Goal: Information Seeking & Learning: Compare options

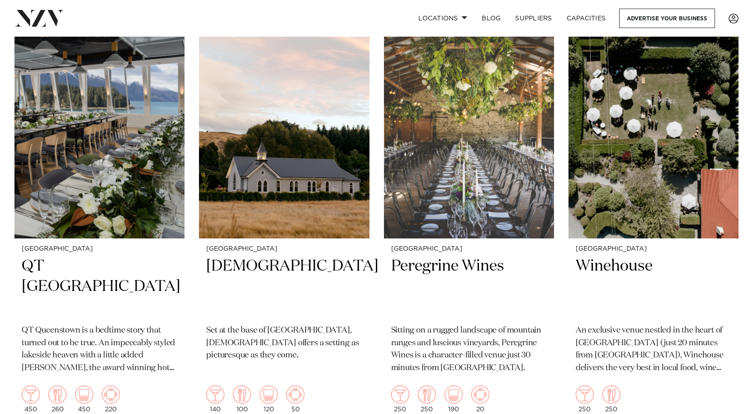
scroll to position [400, 0]
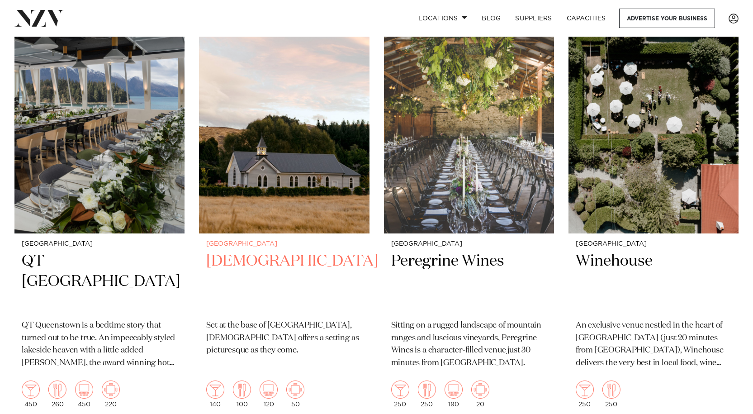
click at [265, 251] on h2 "Waikaka Church" at bounding box center [284, 281] width 156 height 61
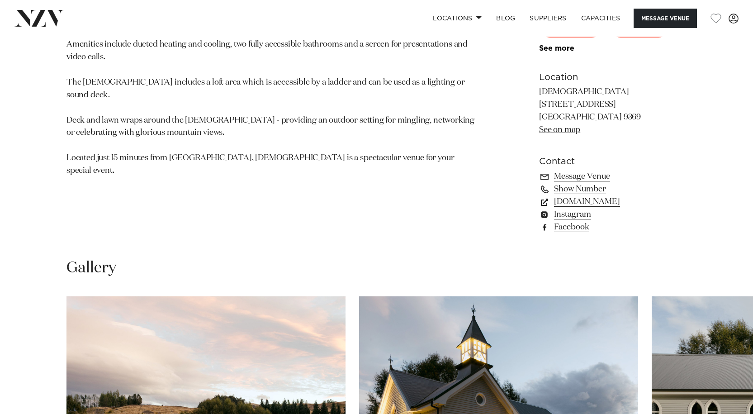
scroll to position [609, 0]
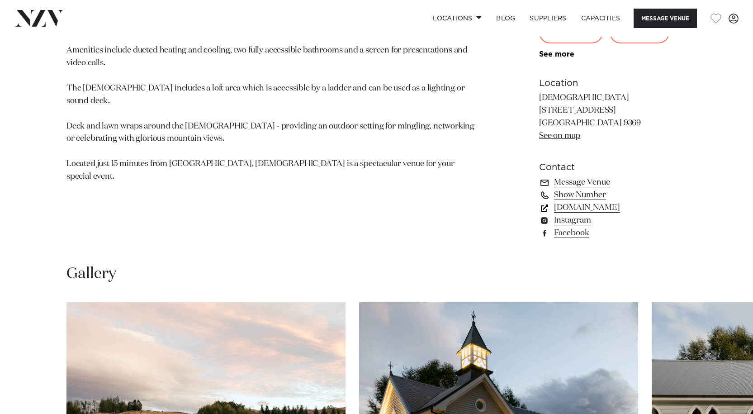
click at [598, 205] on link "www.waikakachurch.co.nz" at bounding box center [612, 207] width 147 height 13
click at [571, 195] on link "Show Number" at bounding box center [612, 195] width 147 height 13
drag, startPoint x: 750, startPoint y: 175, endPoint x: 732, endPoint y: 158, distance: 24.9
click at [747, 147] on div "Queenstown Waikākā Church Set at the base of Coronet Peak, Waikākā Church offer…" at bounding box center [376, 33] width 753 height 433
click at [687, 153] on div "Queenstown Waikākā Church Set at the base of Coronet Peak, Waikākā Church offer…" at bounding box center [376, 33] width 738 height 433
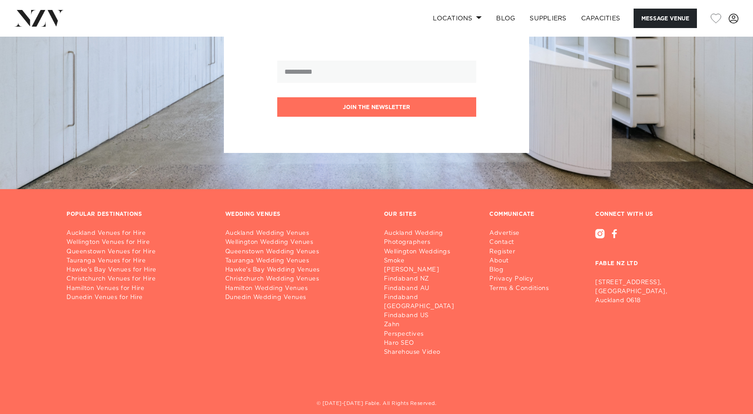
scroll to position [1424, 0]
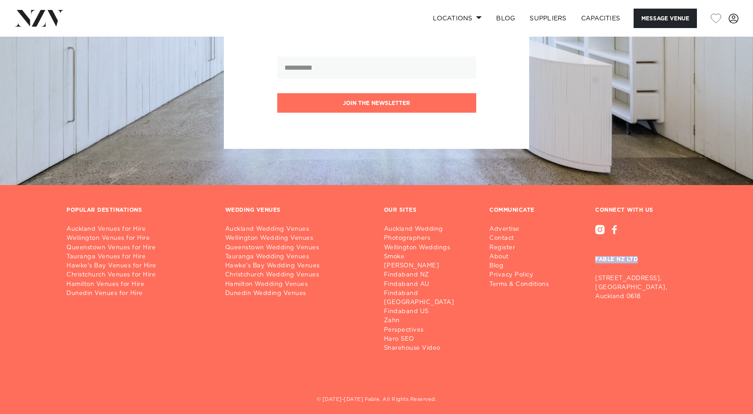
drag, startPoint x: 592, startPoint y: 259, endPoint x: 639, endPoint y: 266, distance: 46.6
click at [639, 266] on div "CONNECT WITH US FABLE NZ LTD 28/3 Inanga St, Hobsonville, Auckland 0618" at bounding box center [641, 280] width 106 height 146
click at [615, 259] on h3 "FABLE NZ LTD" at bounding box center [640, 252] width 91 height 36
copy h3 "FABLE NZ LTD"
click at [673, 291] on p "28/3 Inanga St, Hobsonville, Auckland 0618" at bounding box center [640, 287] width 91 height 27
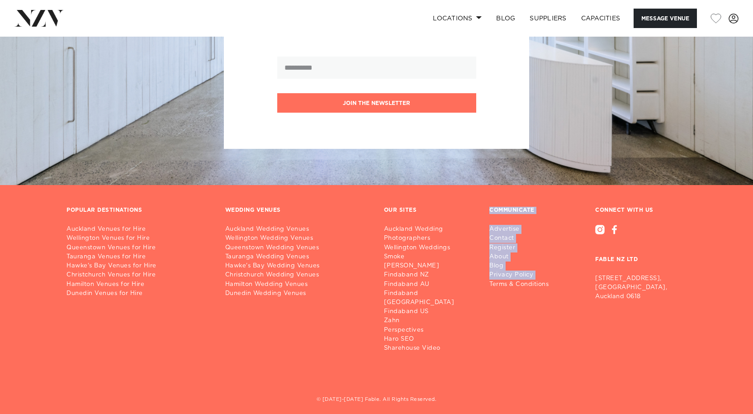
click at [486, 335] on div "POPULAR DESTINATIONS Auckland Venues for Hire Wellington Venues for Hire Queens…" at bounding box center [376, 291] width 634 height 168
click at [279, 350] on div "POPULAR DESTINATIONS Auckland Venues for Hire Wellington Venues for Hire Queens…" at bounding box center [376, 291] width 634 height 168
drag, startPoint x: 646, startPoint y: 258, endPoint x: 590, endPoint y: 268, distance: 56.4
click at [590, 268] on div "CONNECT WITH US FABLE NZ LTD 28/3 Inanga St, Hobsonville, Auckland 0618" at bounding box center [641, 280] width 106 height 146
copy h3 "FABLE NZ LTD"
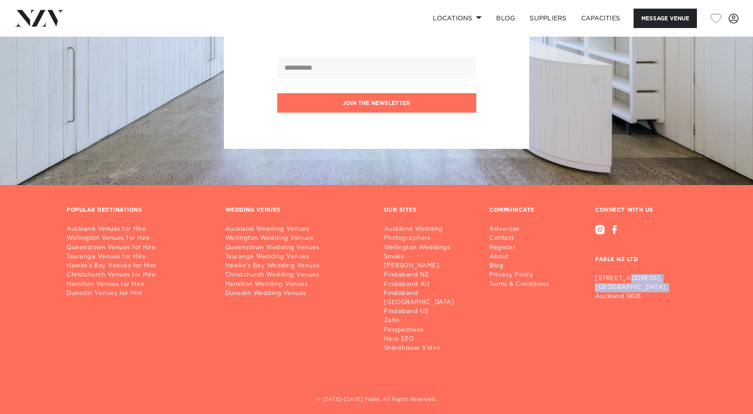
drag, startPoint x: 594, startPoint y: 296, endPoint x: 590, endPoint y: 283, distance: 13.2
click at [590, 283] on div "CONNECT WITH US FABLE NZ LTD 28/3 Inanga St, Hobsonville, Auckland 0618" at bounding box center [641, 280] width 106 height 146
copy p "28/3 Inanga St, Hobsonville,"
click at [616, 227] on div at bounding box center [614, 229] width 5 height 9
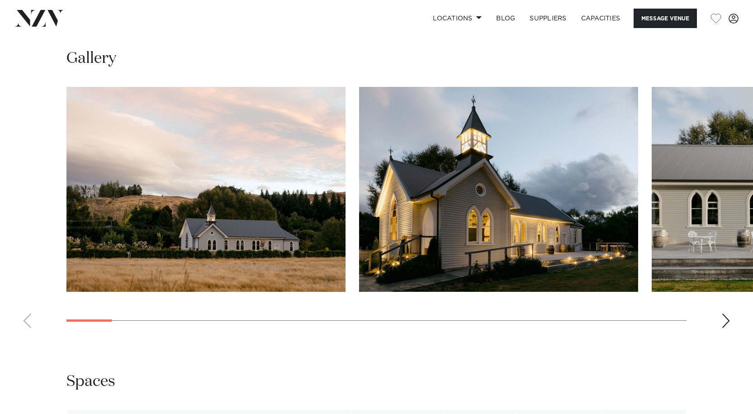
scroll to position [820, 0]
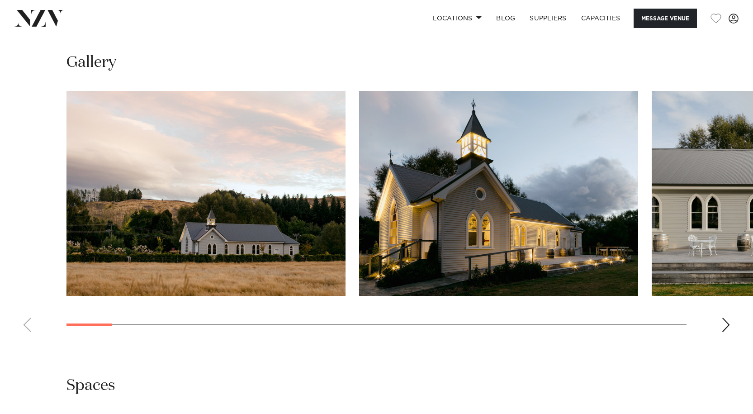
click at [638, 260] on img "2 / 29" at bounding box center [498, 193] width 279 height 205
click at [726, 323] on div "Next slide" at bounding box center [725, 324] width 9 height 14
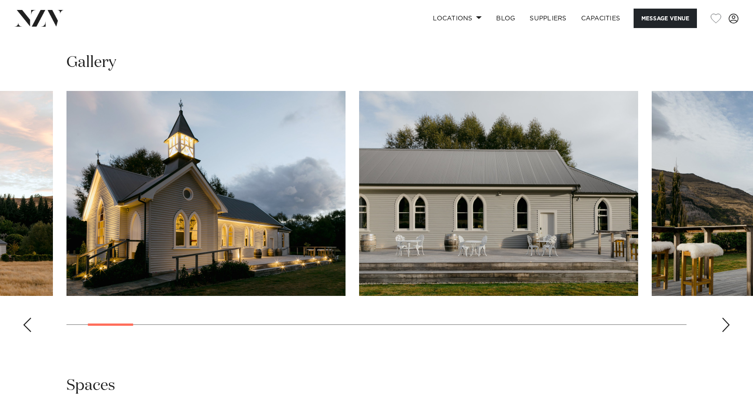
click at [726, 323] on div "Next slide" at bounding box center [725, 324] width 9 height 14
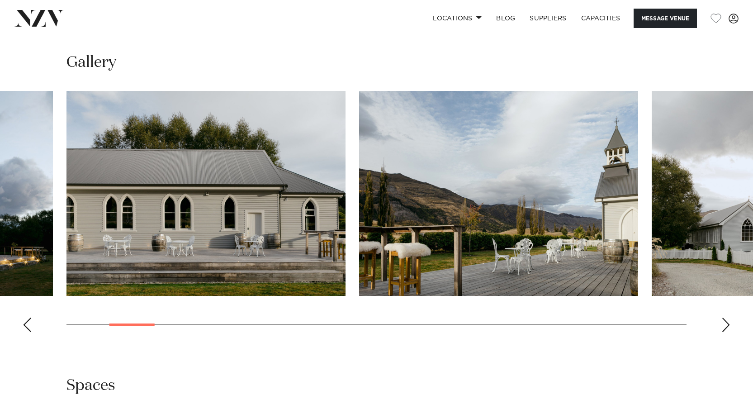
click at [726, 323] on div "Next slide" at bounding box center [725, 324] width 9 height 14
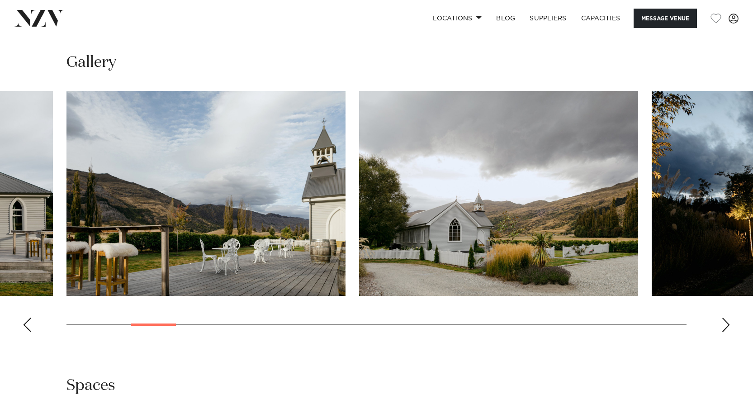
click at [726, 323] on div "Next slide" at bounding box center [725, 324] width 9 height 14
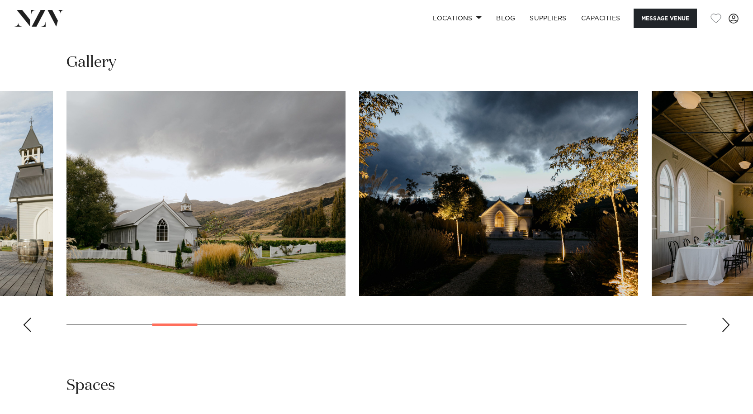
click at [726, 323] on div "Next slide" at bounding box center [725, 324] width 9 height 14
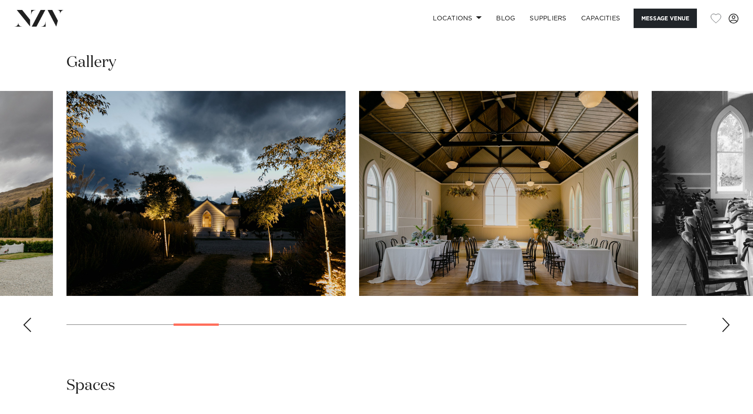
click at [726, 323] on div "Next slide" at bounding box center [725, 324] width 9 height 14
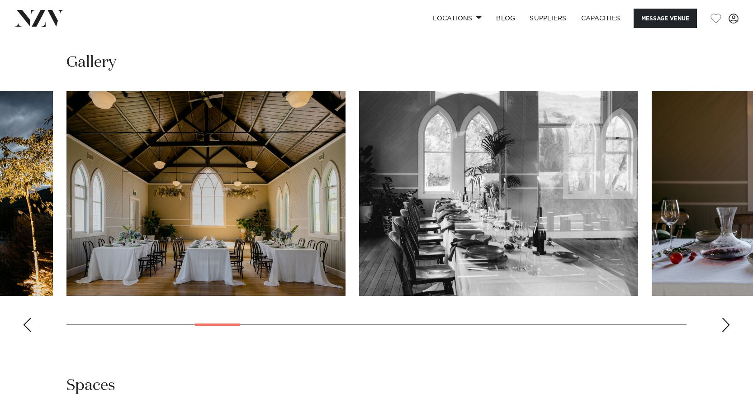
click at [726, 323] on div "Next slide" at bounding box center [725, 324] width 9 height 14
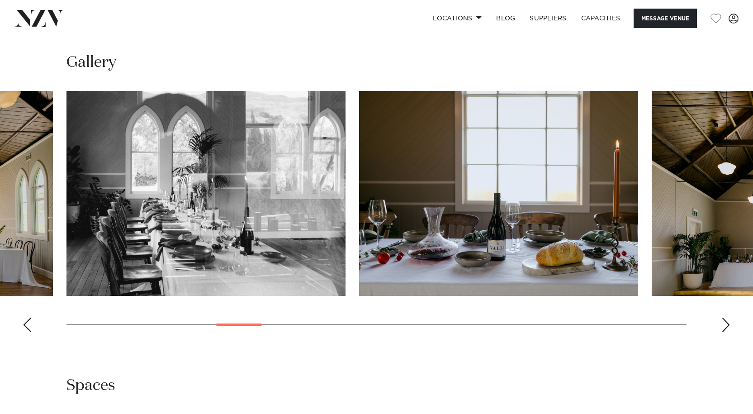
click at [726, 323] on div "Next slide" at bounding box center [725, 324] width 9 height 14
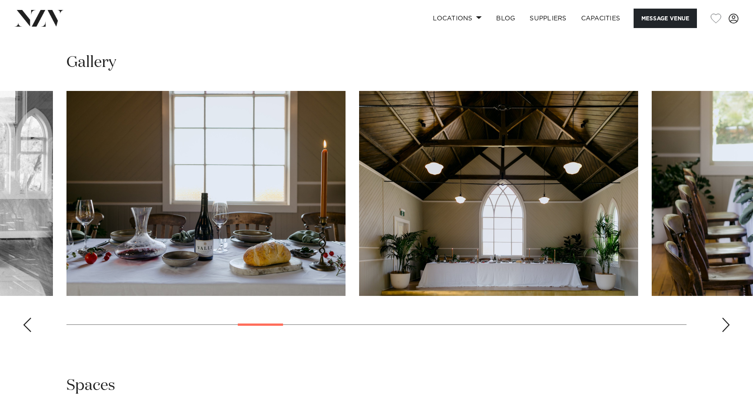
click at [726, 323] on div "Next slide" at bounding box center [725, 324] width 9 height 14
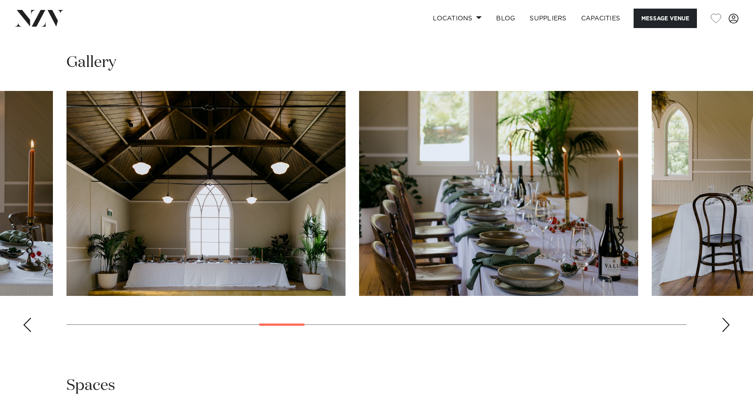
click at [726, 323] on div "Next slide" at bounding box center [725, 324] width 9 height 14
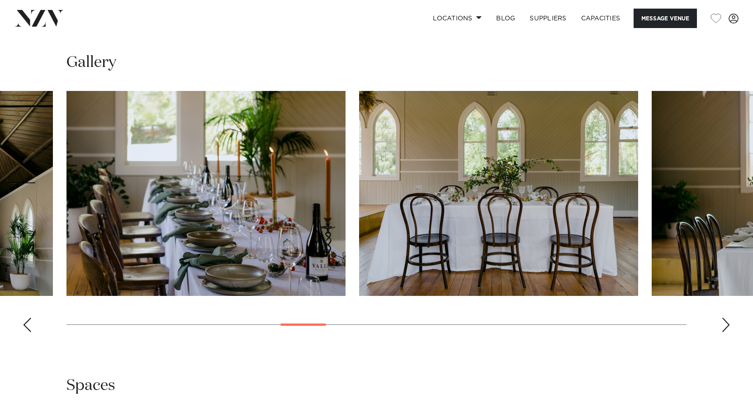
click at [726, 323] on div "Next slide" at bounding box center [725, 324] width 9 height 14
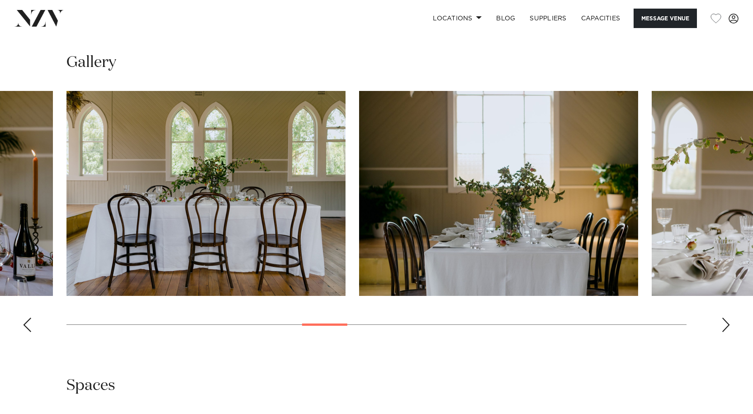
click at [726, 323] on div "Next slide" at bounding box center [725, 324] width 9 height 14
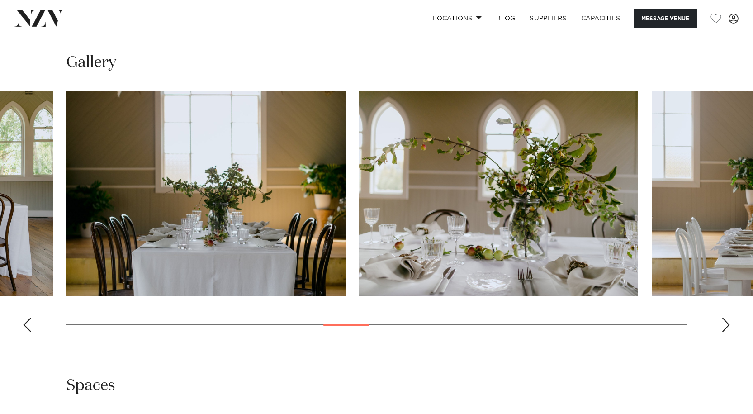
click at [726, 323] on div "Next slide" at bounding box center [725, 324] width 9 height 14
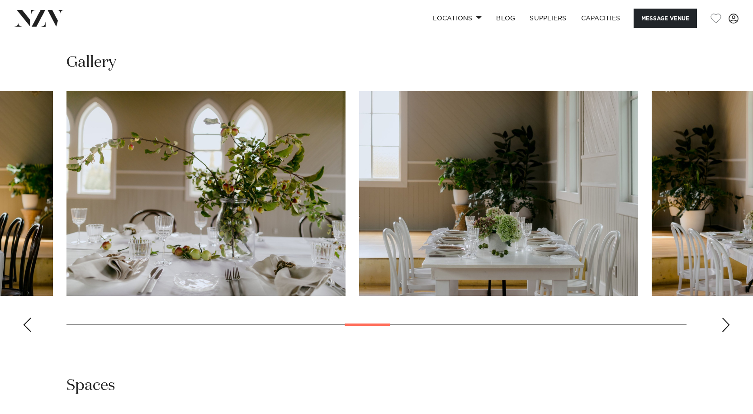
click at [726, 323] on div "Next slide" at bounding box center [725, 324] width 9 height 14
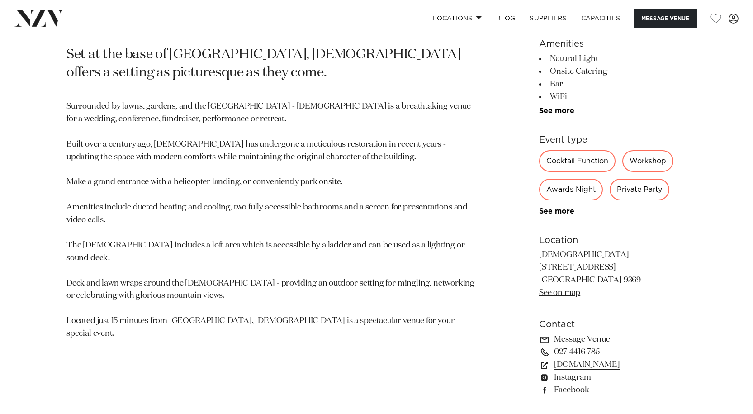
scroll to position [443, 0]
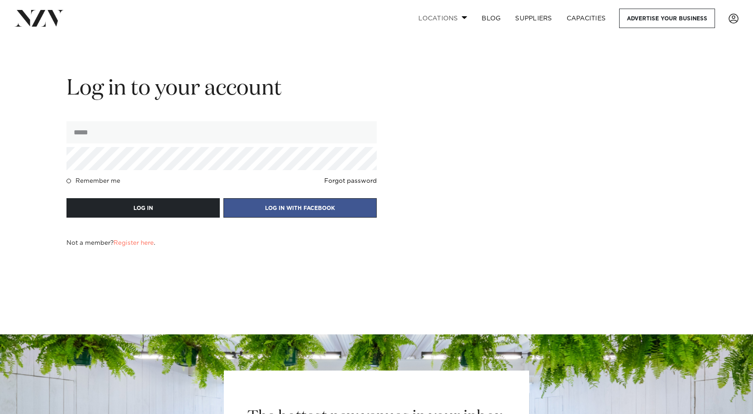
click at [439, 19] on link "Locations" at bounding box center [442, 18] width 63 height 19
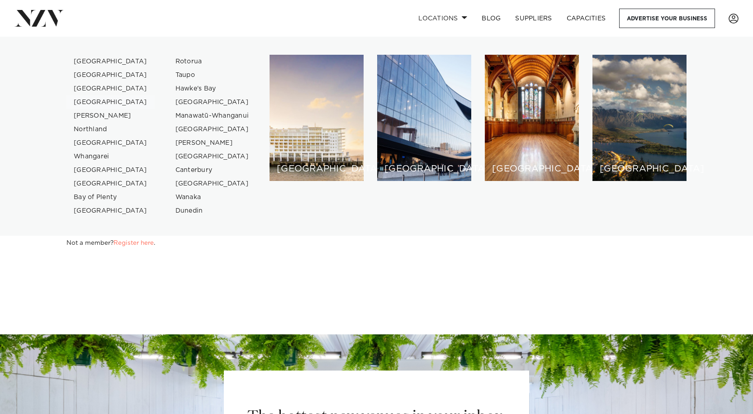
click at [93, 100] on link "[GEOGRAPHIC_DATA]" at bounding box center [110, 102] width 88 height 14
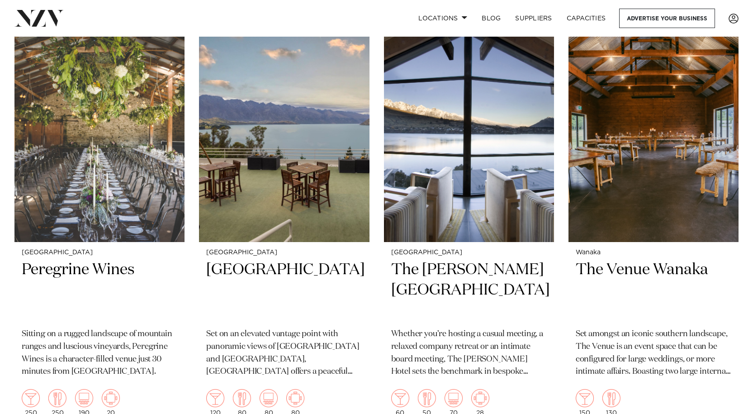
scroll to position [831, 0]
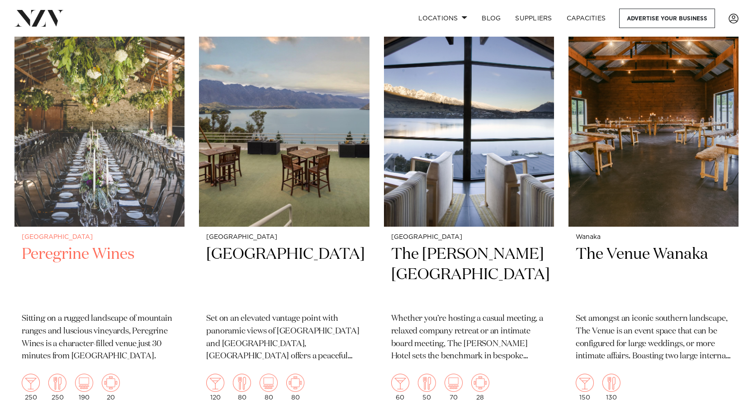
click at [112, 244] on h2 "Peregrine Wines" at bounding box center [100, 274] width 156 height 61
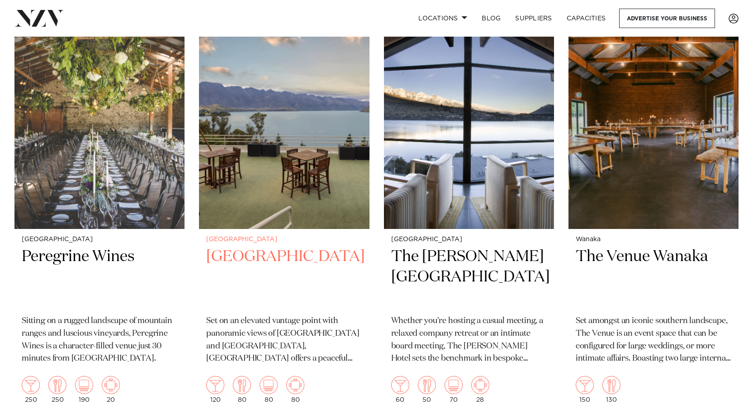
click at [282, 247] on h2 "[GEOGRAPHIC_DATA]" at bounding box center [284, 276] width 156 height 61
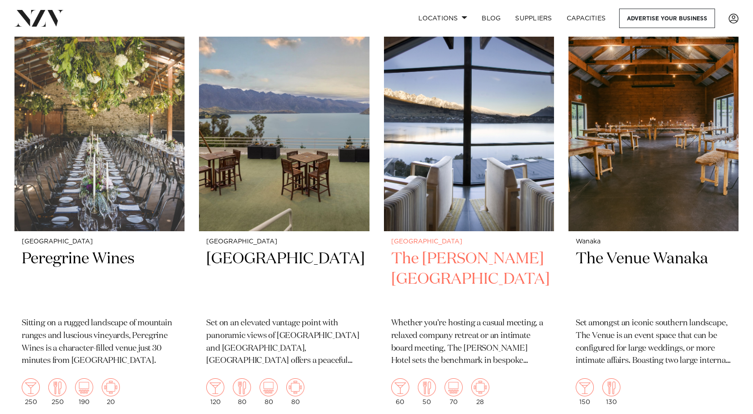
click at [448, 249] on h2 "The Rees Hotel" at bounding box center [469, 279] width 156 height 61
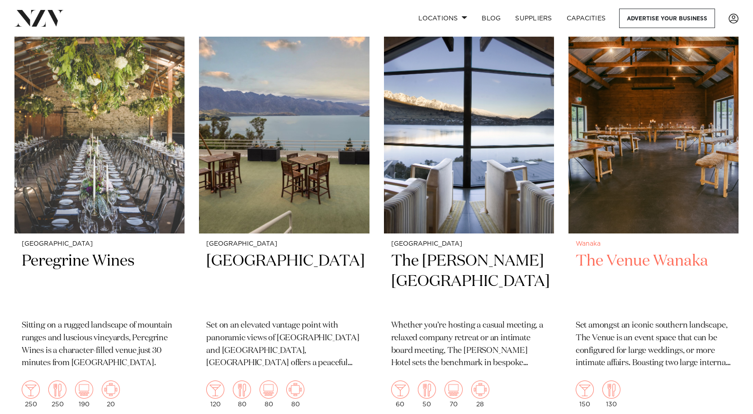
click at [651, 251] on h2 "The Venue Wanaka" at bounding box center [654, 281] width 156 height 61
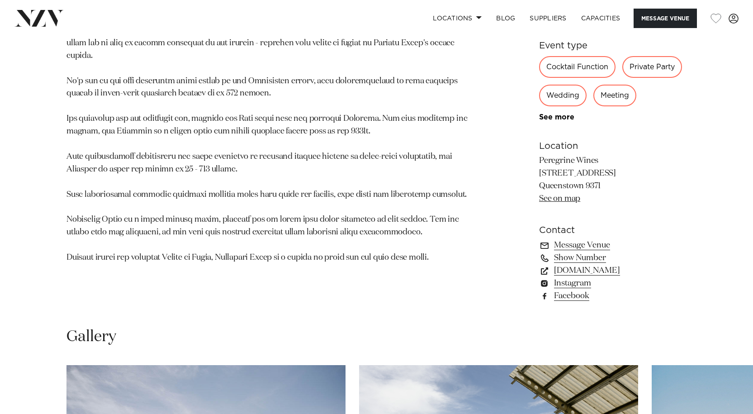
scroll to position [557, 0]
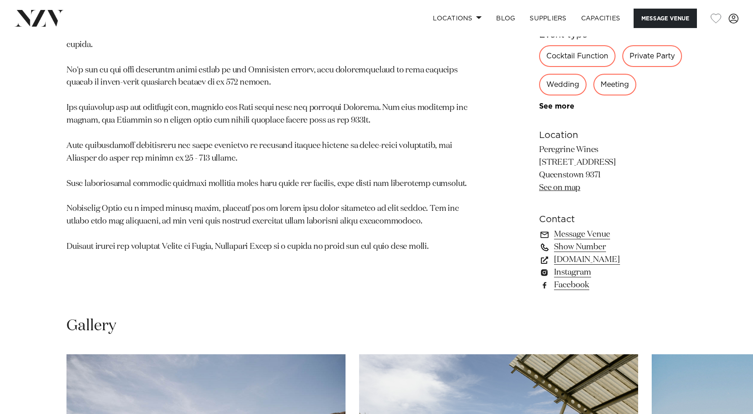
click at [570, 246] on link "Show Number" at bounding box center [612, 247] width 147 height 13
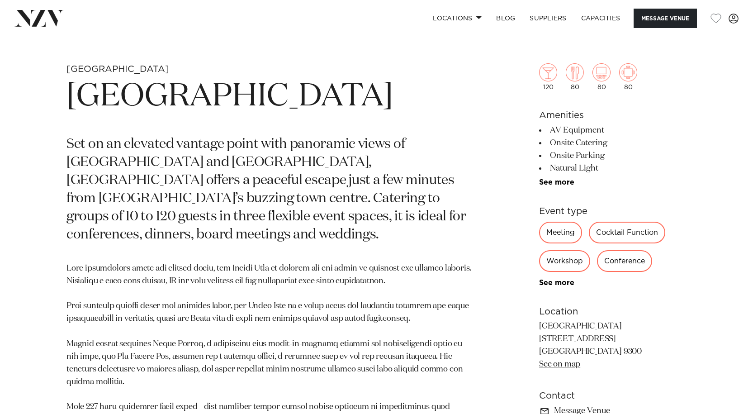
scroll to position [340, 0]
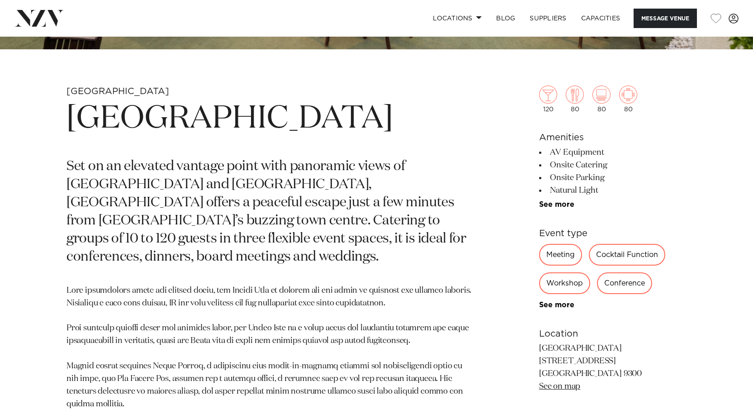
drag, startPoint x: 473, startPoint y: 115, endPoint x: 79, endPoint y: 120, distance: 393.9
click at [78, 120] on h1 "[GEOGRAPHIC_DATA]" at bounding box center [270, 119] width 408 height 42
copy h1 "[GEOGRAPHIC_DATA]"
drag, startPoint x: 648, startPoint y: 166, endPoint x: 656, endPoint y: 161, distance: 8.8
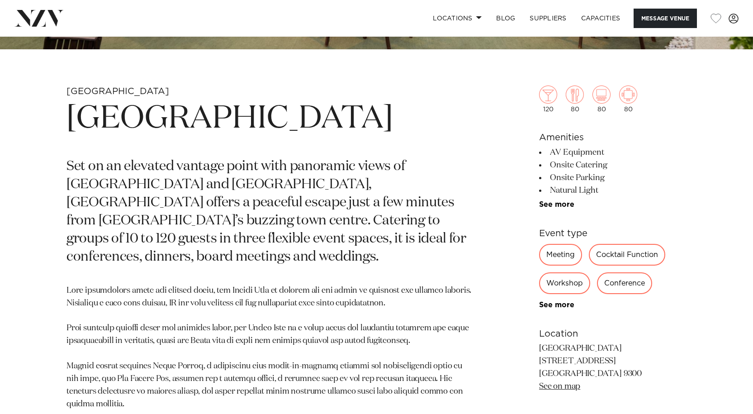
click at [648, 166] on li "Onsite Catering" at bounding box center [612, 165] width 147 height 13
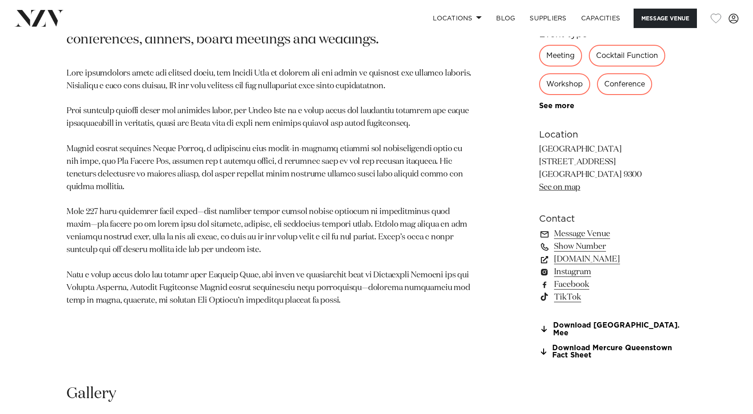
scroll to position [566, 0]
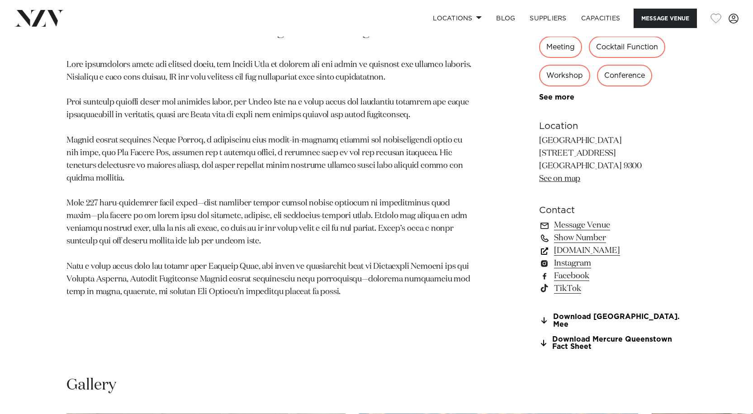
click at [575, 252] on link "all.accor.com" at bounding box center [612, 250] width 147 height 13
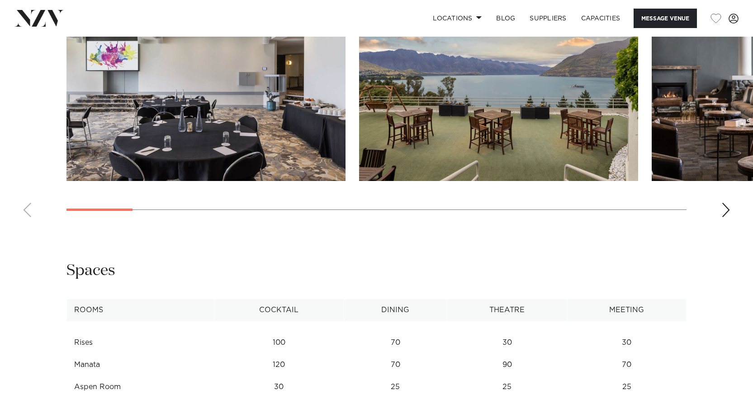
scroll to position [0, 0]
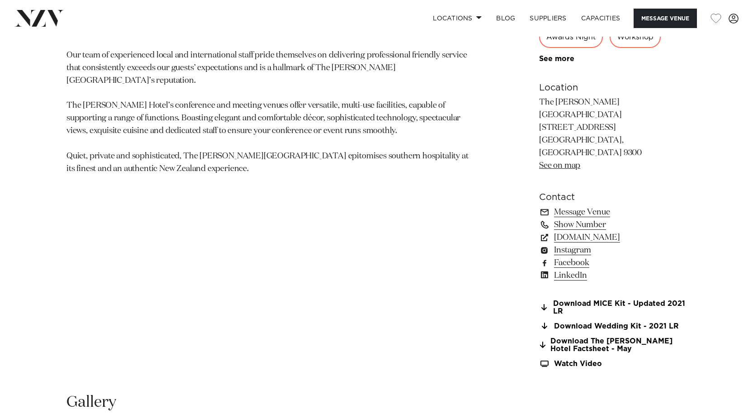
scroll to position [607, 0]
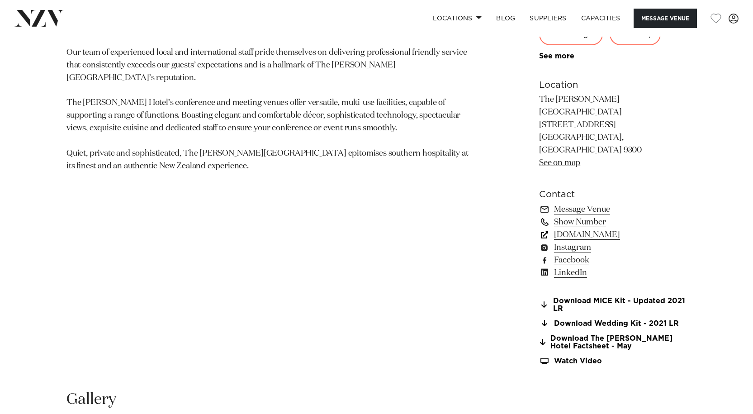
click at [573, 228] on link "therees.co.nz" at bounding box center [612, 234] width 147 height 13
click at [597, 319] on link "Download Wedding Kit - 2021 LR" at bounding box center [612, 323] width 147 height 8
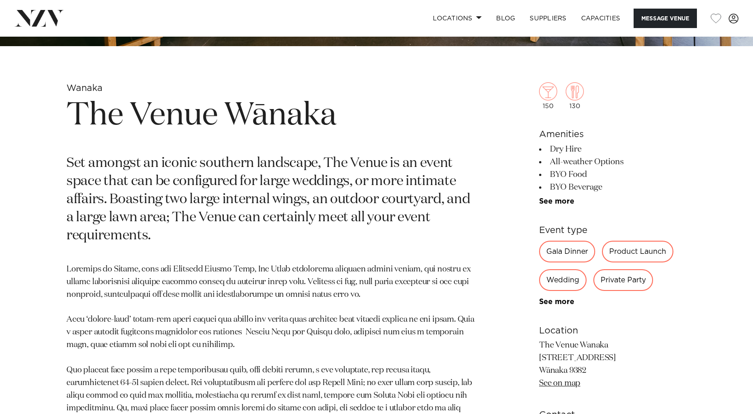
scroll to position [341, 0]
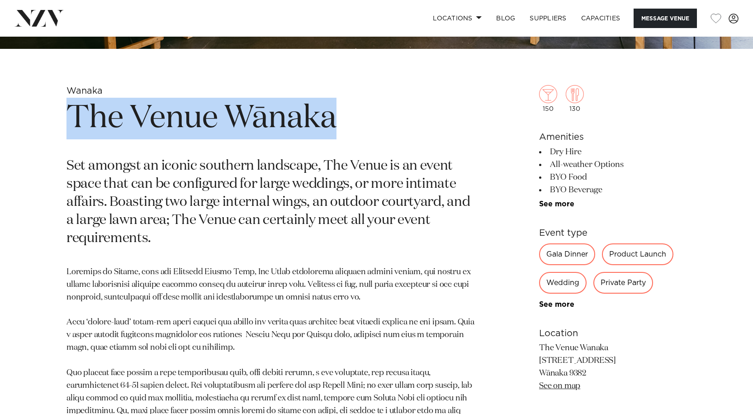
drag, startPoint x: 341, startPoint y: 113, endPoint x: 73, endPoint y: 137, distance: 268.8
click at [73, 137] on h1 "The Venue Wānaka" at bounding box center [270, 119] width 408 height 42
copy h1 "The Venue Wānaka"
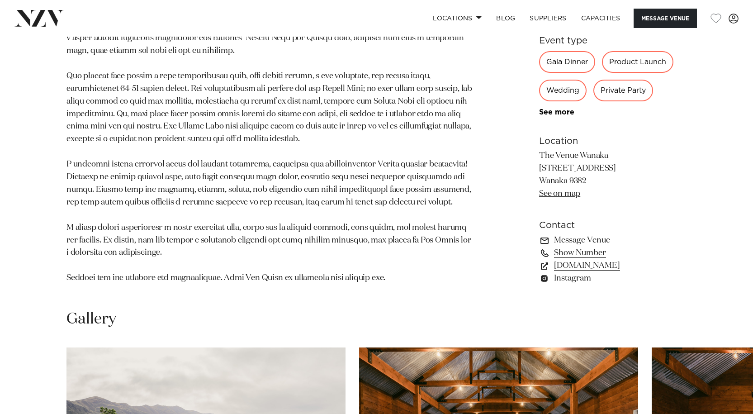
scroll to position [626, 0]
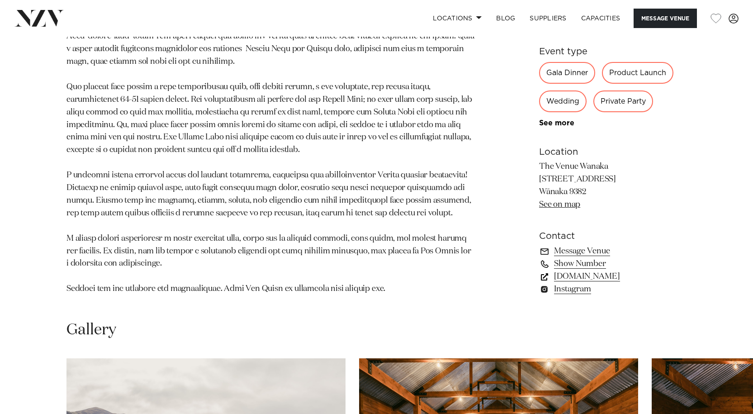
click at [598, 274] on link "[DOMAIN_NAME]" at bounding box center [612, 276] width 147 height 13
click at [583, 277] on link "[DOMAIN_NAME]" at bounding box center [612, 276] width 147 height 13
click at [582, 274] on link "[DOMAIN_NAME]" at bounding box center [612, 276] width 147 height 13
